Goal: Information Seeking & Learning: Check status

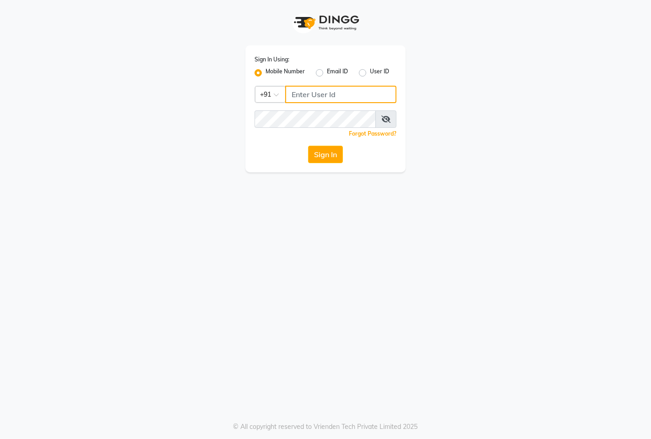
type input "7389901811"
click at [289, 75] on label "Mobile Number" at bounding box center [285, 72] width 39 height 11
click at [271, 73] on input "Mobile Number" at bounding box center [269, 70] width 6 height 6
click at [326, 93] on input "Username" at bounding box center [340, 94] width 111 height 17
type input "9366908950"
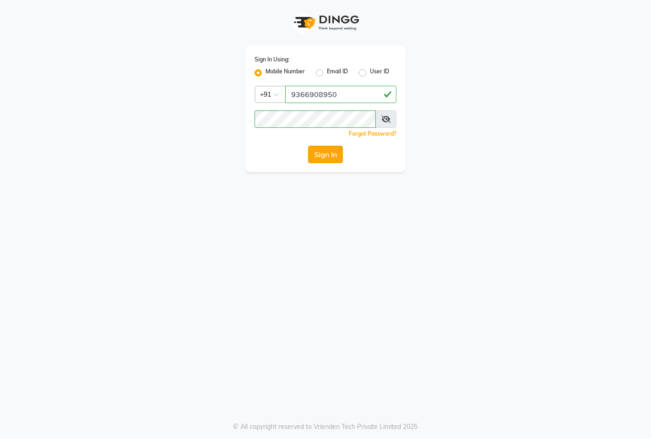
click at [327, 154] on button "Sign In" at bounding box center [325, 154] width 35 height 17
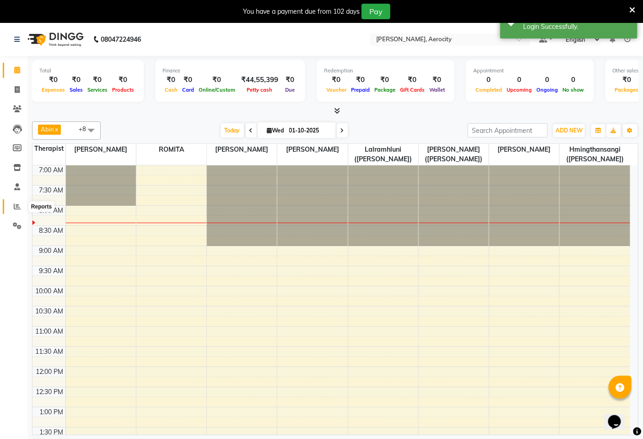
click at [15, 208] on icon at bounding box center [17, 206] width 7 height 7
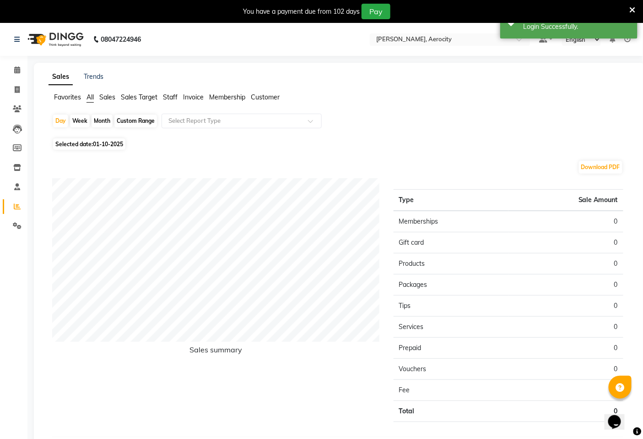
click at [107, 99] on span "Sales" at bounding box center [107, 97] width 16 height 8
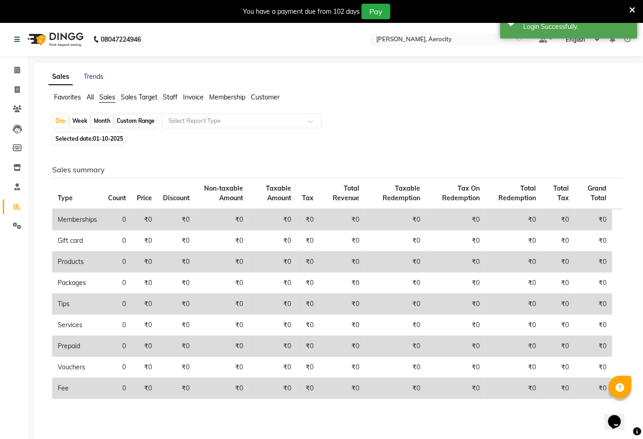
click at [95, 122] on div "Month" at bounding box center [102, 120] width 21 height 13
select select "10"
select select "2025"
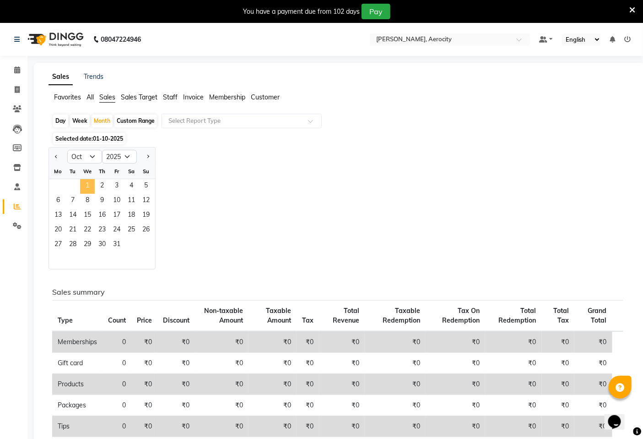
click at [90, 185] on span "1" at bounding box center [87, 186] width 15 height 15
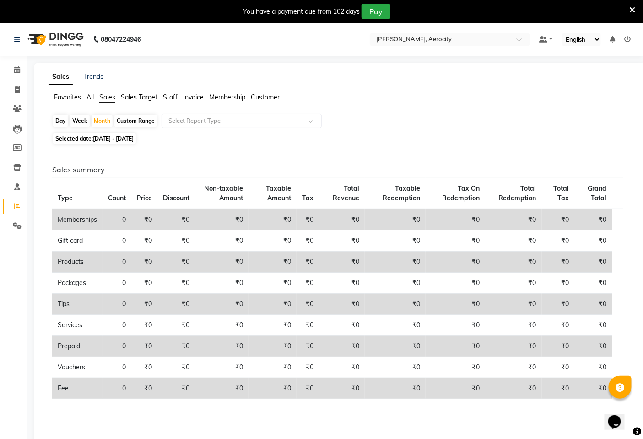
click at [135, 95] on span "Sales Target" at bounding box center [139, 97] width 37 height 8
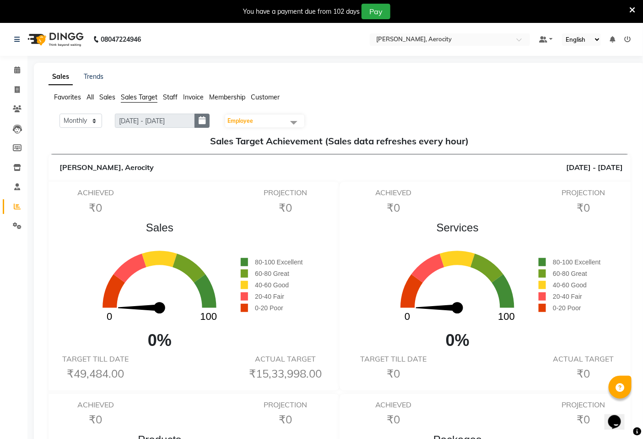
click at [210, 119] on button "button" at bounding box center [202, 121] width 15 height 14
select select "10"
select select "2025"
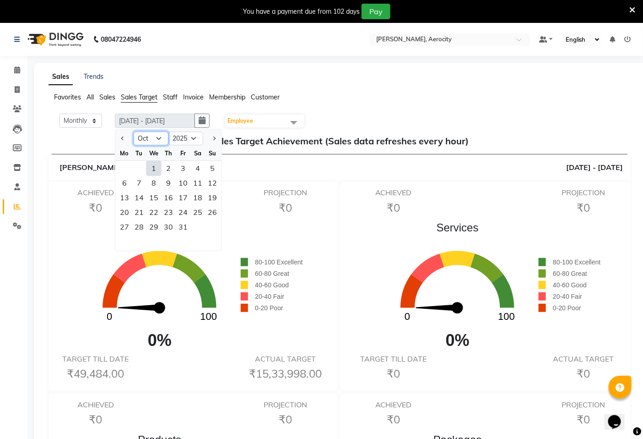
click at [158, 137] on select "Jan Feb Mar Apr May Jun [DATE] Aug Sep Oct Nov Dec" at bounding box center [151, 138] width 35 height 14
select select "9"
click at [134, 131] on select "Jan Feb Mar Apr May Jun [DATE] Aug Sep Oct Nov Dec" at bounding box center [151, 138] width 35 height 14
click at [313, 97] on ul "Favorites All Sales Sales Target Staff Invoice Membership Customer" at bounding box center [340, 97] width 582 height 10
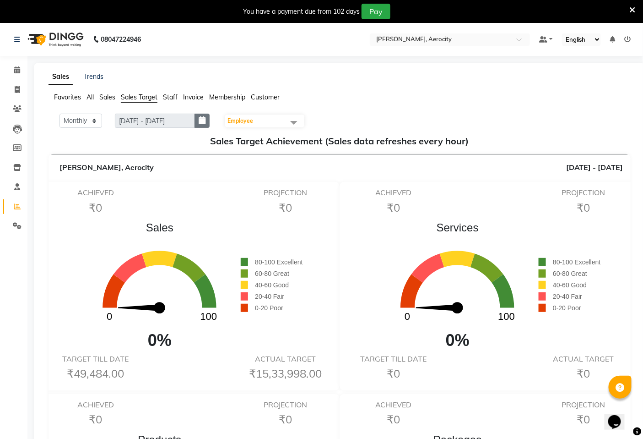
click at [206, 120] on icon "button" at bounding box center [202, 120] width 7 height 0
select select "10"
select select "2025"
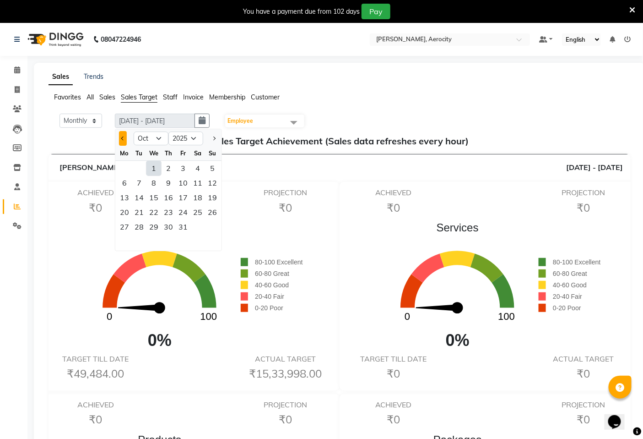
click at [123, 136] on span "Previous month" at bounding box center [123, 138] width 4 height 4
select select "9"
click at [125, 167] on div "1" at bounding box center [124, 168] width 15 height 15
type input "[DATE] - [DATE]"
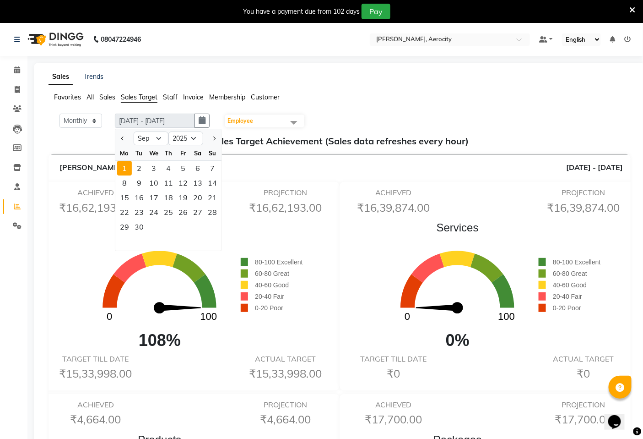
click at [306, 102] on ul "Favorites All Sales Sales Target Staff Invoice Membership Customer" at bounding box center [340, 97] width 582 height 10
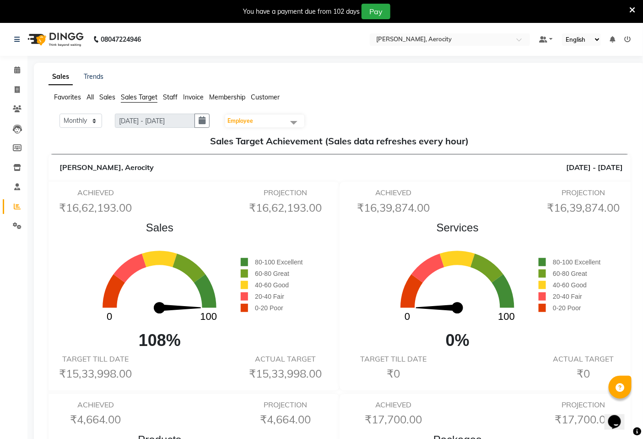
click at [631, 10] on icon at bounding box center [633, 10] width 6 height 8
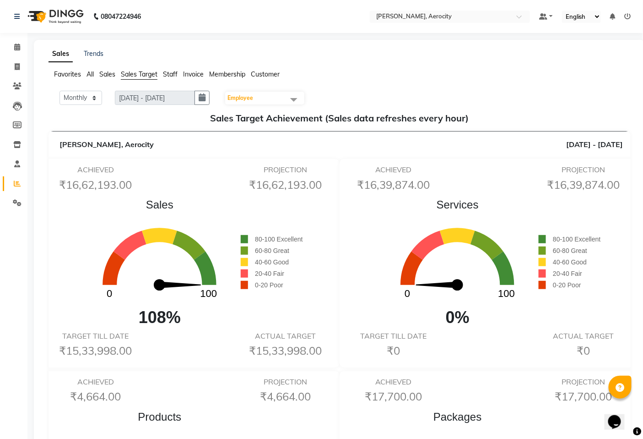
click at [626, 20] on icon at bounding box center [628, 16] width 6 height 6
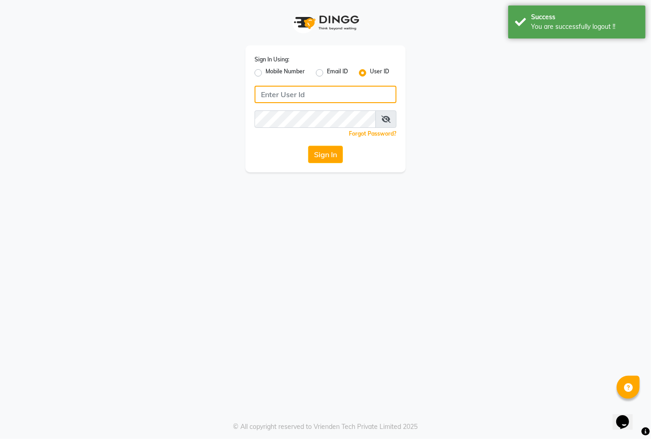
type input "9366908950"
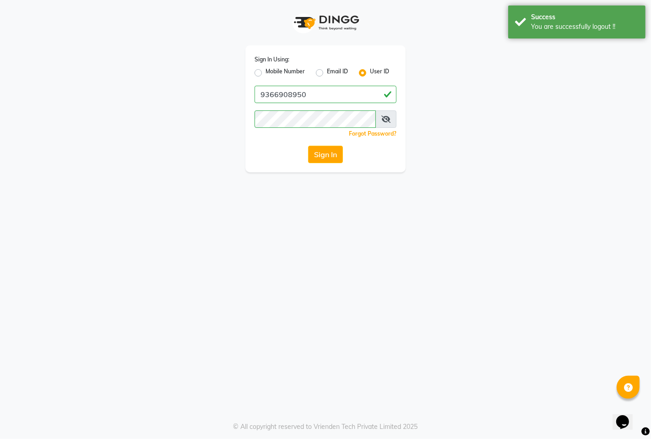
click at [303, 69] on label "Mobile Number" at bounding box center [285, 72] width 39 height 11
click at [271, 69] on input "Mobile Number" at bounding box center [269, 70] width 6 height 6
radio input "true"
radio input "false"
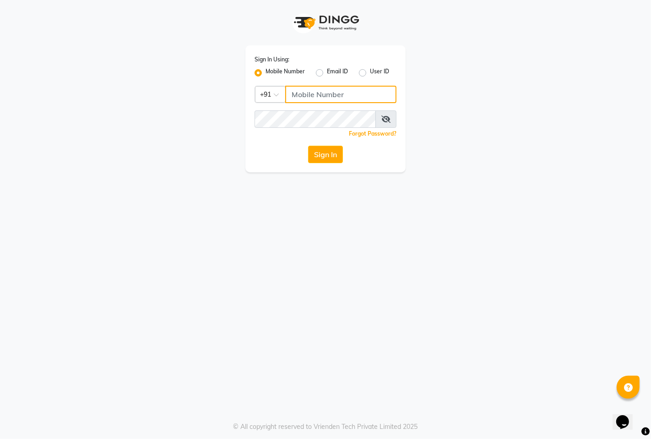
click at [310, 89] on input "Username" at bounding box center [340, 94] width 111 height 17
type input "7389901811"
click at [323, 157] on button "Sign In" at bounding box center [325, 154] width 35 height 17
